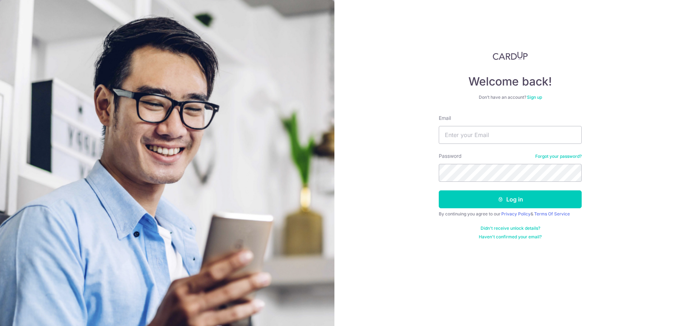
type input "hinchiu99@gmail.com"
click at [439, 190] on button "Log in" at bounding box center [510, 199] width 143 height 18
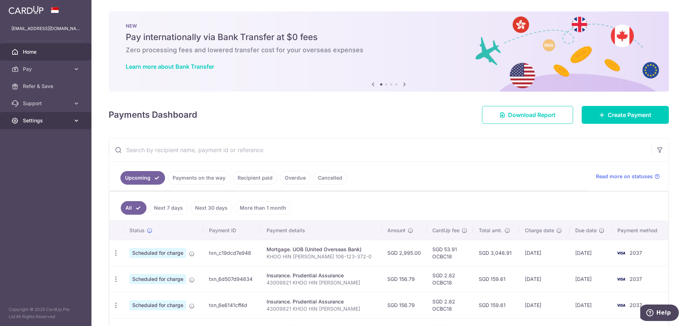
click at [67, 119] on span "Settings" at bounding box center [46, 120] width 47 height 7
click at [51, 134] on span "Account" at bounding box center [46, 137] width 47 height 7
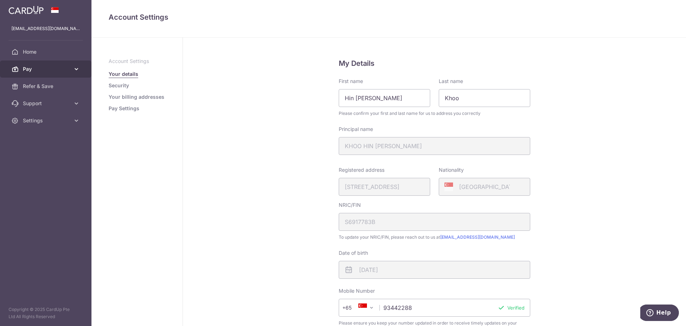
click at [78, 68] on icon at bounding box center [76, 68] width 7 height 7
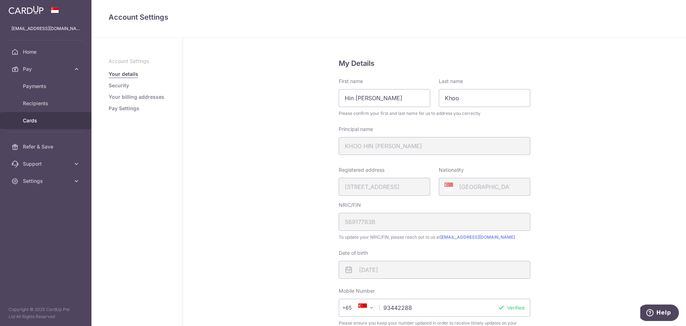
click at [56, 120] on span "Cards" at bounding box center [46, 120] width 47 height 7
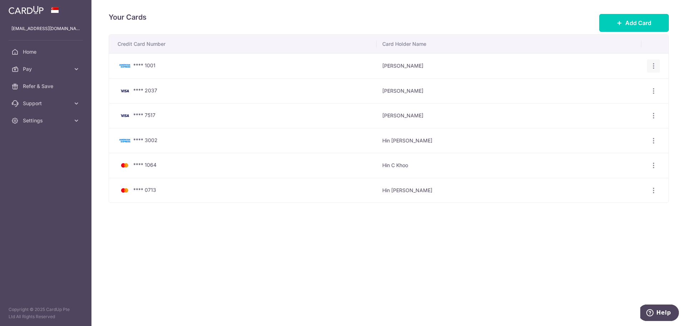
click at [656, 66] on icon "button" at bounding box center [654, 66] width 8 height 8
click at [622, 85] on span "View/Edit" at bounding box center [629, 85] width 49 height 9
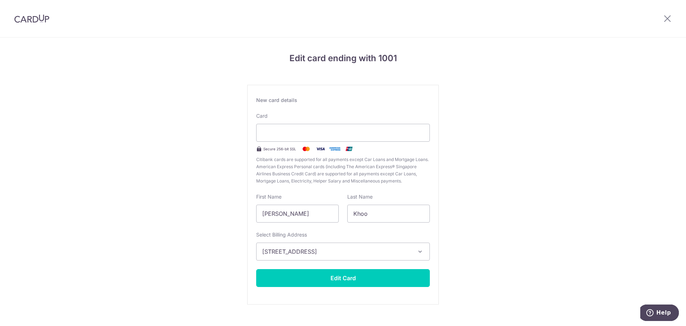
scroll to position [12, 0]
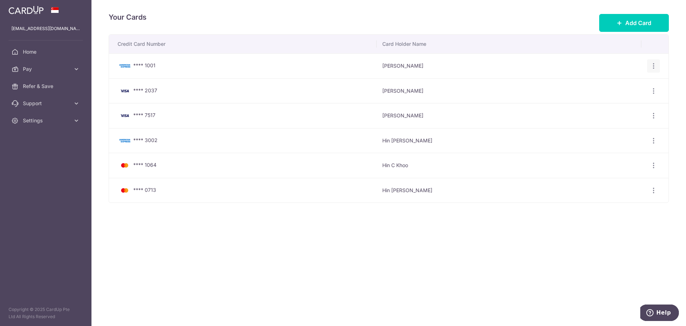
click at [650, 63] on icon "button" at bounding box center [654, 66] width 8 height 8
click at [623, 86] on span "View/Edit" at bounding box center [629, 85] width 49 height 9
click at [650, 66] on icon "button" at bounding box center [654, 66] width 8 height 8
click at [615, 85] on span "View/Edit" at bounding box center [629, 85] width 49 height 9
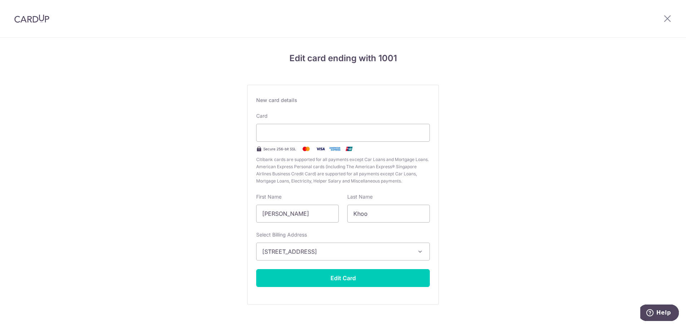
click at [386, 250] on span "281 Bedok South Avenue 3, #05- 38, Singapore, Singapore, Singapore-465459" at bounding box center [336, 251] width 149 height 9
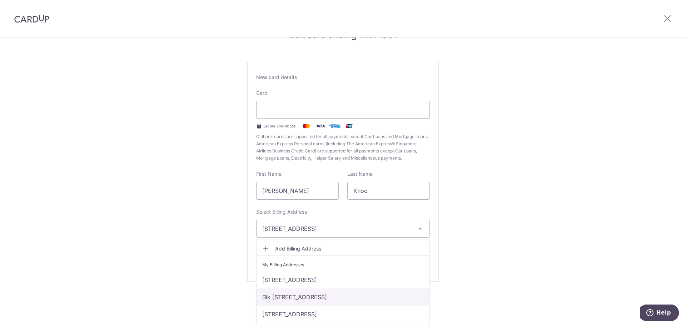
click at [408, 301] on link "Blk 100 Whampoa Drive, 18-184, Singapore, Singapore, Singapore-320100" at bounding box center [343, 296] width 173 height 17
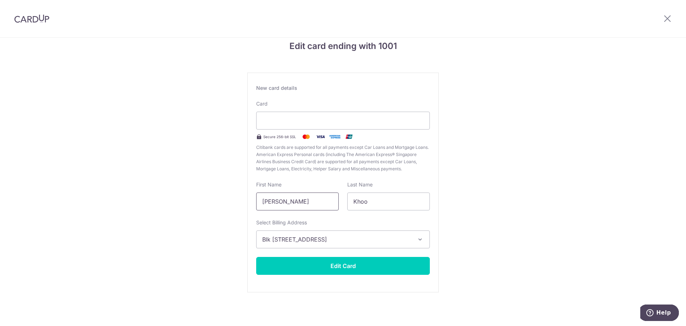
drag, startPoint x: 321, startPoint y: 201, endPoint x: 203, endPoint y: 200, distance: 118.6
click at [203, 200] on div "Edit card ending with 1001 New card details Card Secure 256-bit SSL Citibank ca…" at bounding box center [343, 175] width 686 height 300
type input "Hin"
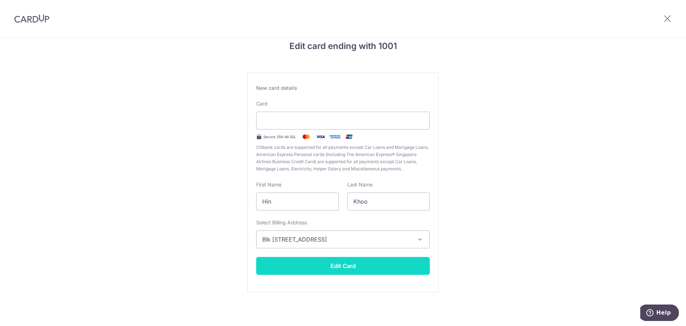
click at [368, 263] on button "Edit Card" at bounding box center [343, 266] width 174 height 18
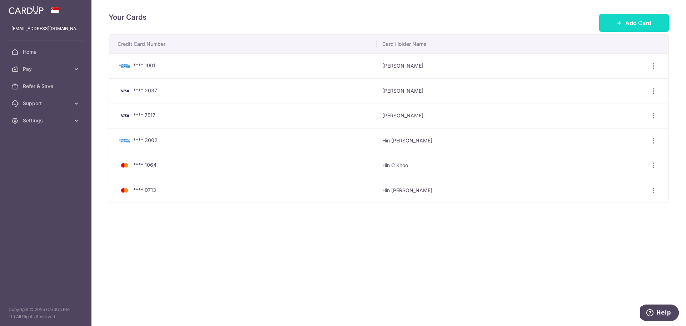
click at [638, 21] on span "Add Card" at bounding box center [638, 23] width 26 height 9
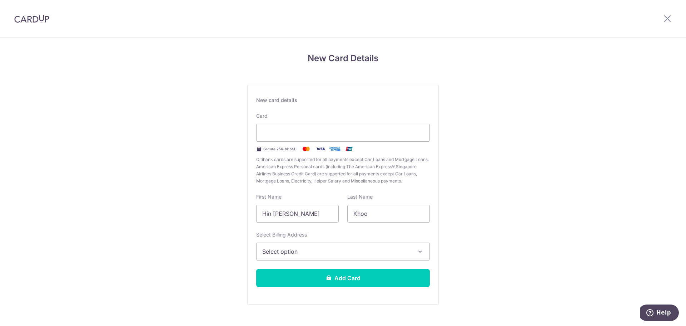
click at [300, 254] on span "Select option" at bounding box center [336, 251] width 149 height 9
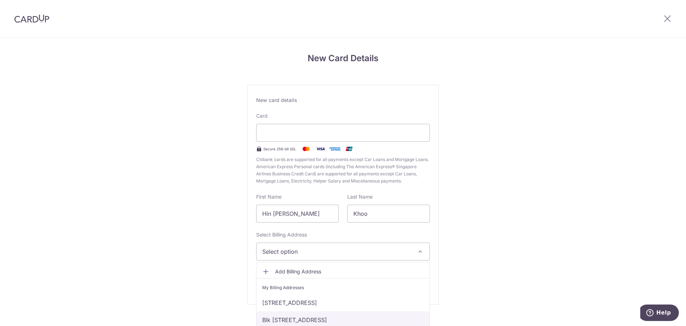
click at [300, 321] on link "Blk 100 Whampoa Drive, 18-184, Singapore, Singapore, Singapore-320100" at bounding box center [343, 319] width 173 height 17
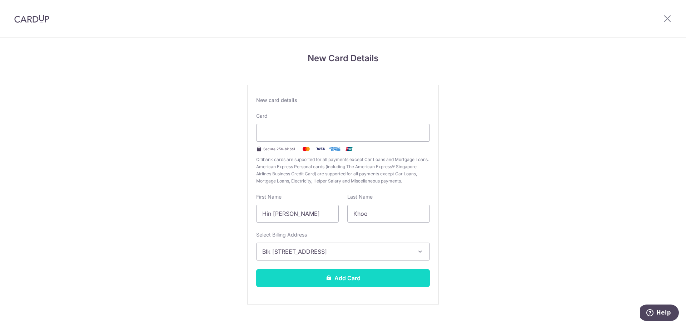
click at [332, 279] on button "Add Card" at bounding box center [343, 278] width 174 height 18
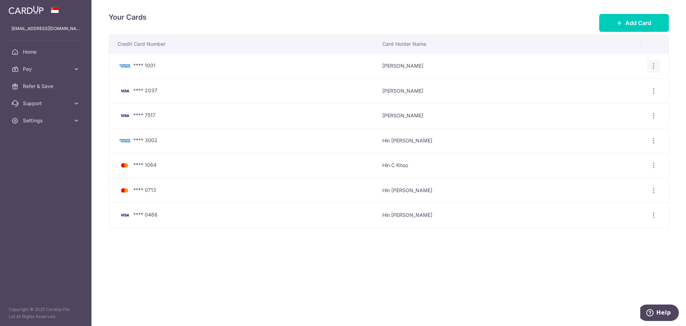
click at [656, 66] on icon "button" at bounding box center [654, 66] width 8 height 8
click at [622, 101] on span "Delete" at bounding box center [629, 103] width 49 height 9
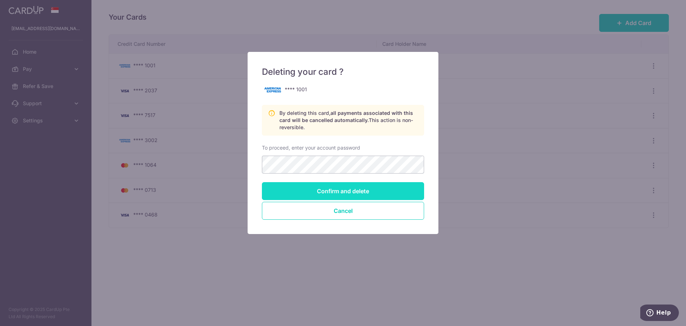
click at [392, 191] on input "Confirm and delete" at bounding box center [343, 191] width 162 height 18
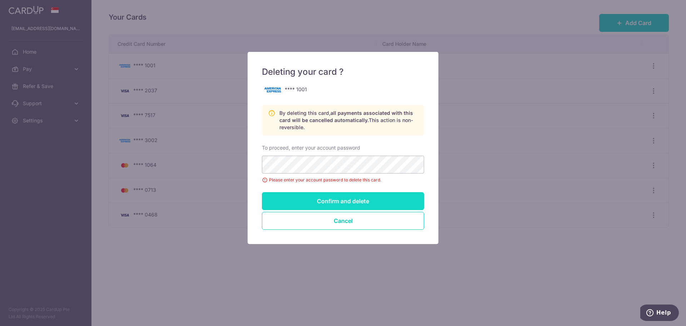
click at [397, 207] on input "Confirm and delete" at bounding box center [343, 201] width 162 height 18
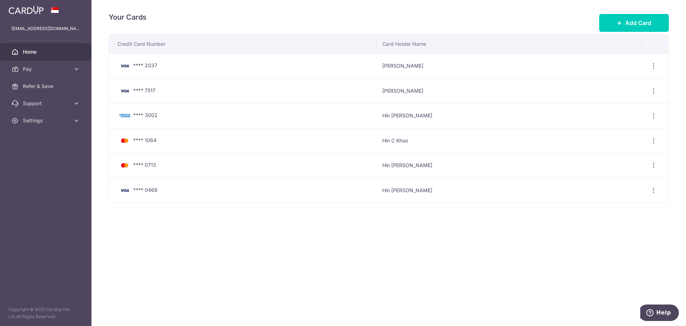
click at [41, 53] on span "Home" at bounding box center [46, 51] width 47 height 7
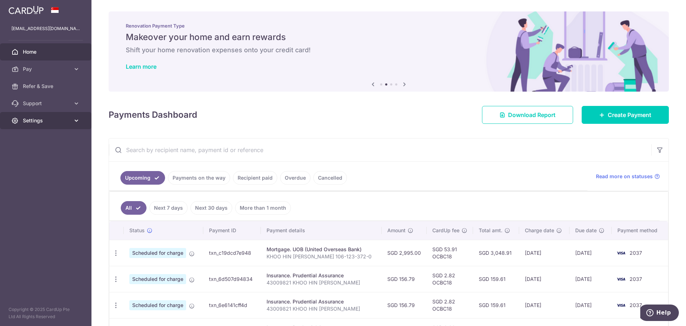
click at [44, 125] on link "Settings" at bounding box center [45, 120] width 91 height 17
click at [39, 156] on span "Logout" at bounding box center [46, 154] width 47 height 7
